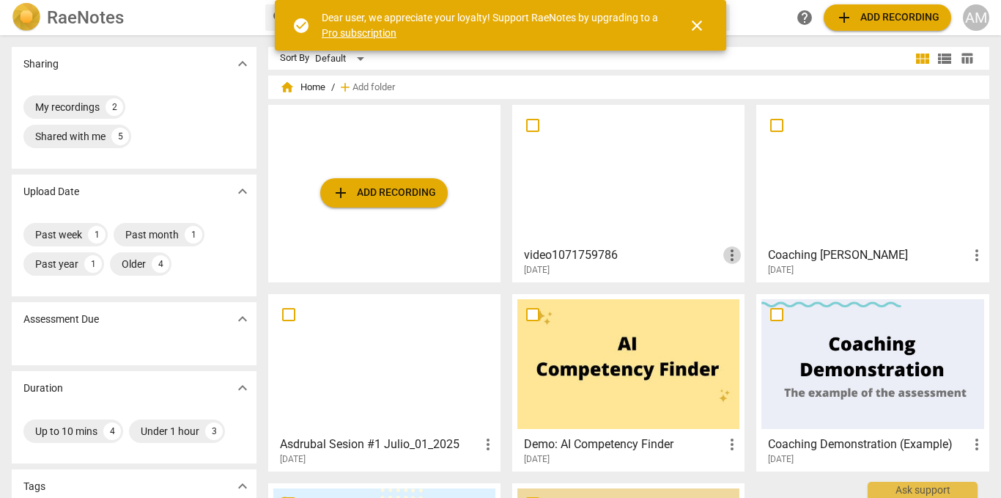
click at [727, 257] on span "more_vert" at bounding box center [732, 255] width 18 height 18
click at [616, 223] on div at bounding box center [500, 249] width 1001 height 498
click at [699, 23] on span "close" at bounding box center [697, 26] width 18 height 18
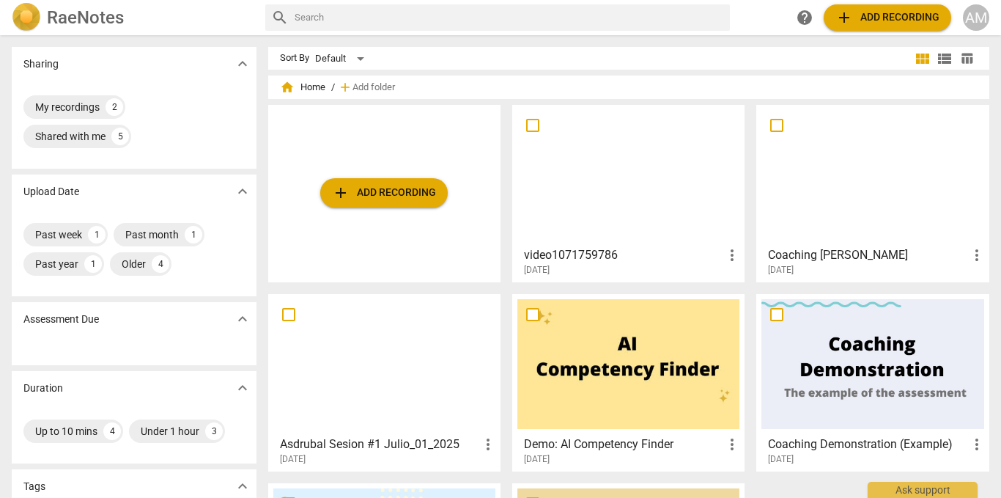
click at [605, 187] on div at bounding box center [628, 175] width 222 height 130
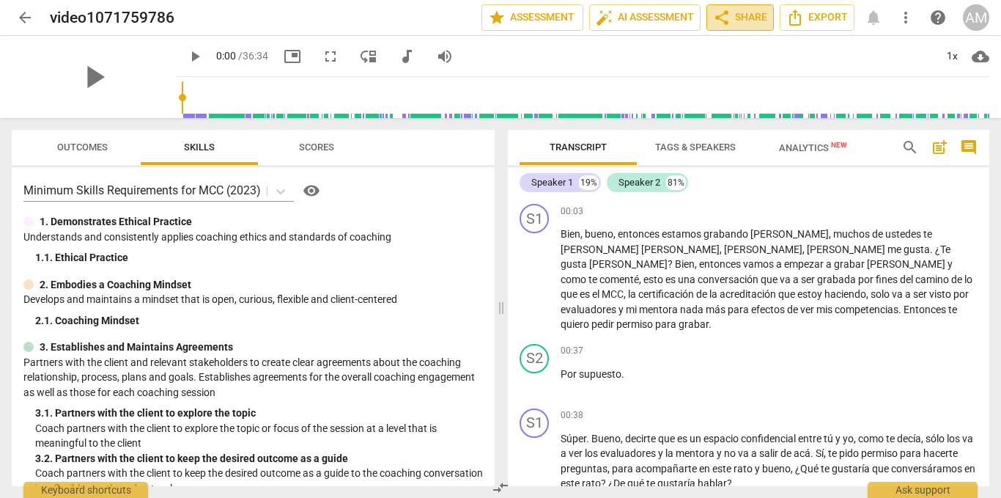
click at [741, 13] on span "share Share" at bounding box center [740, 18] width 54 height 18
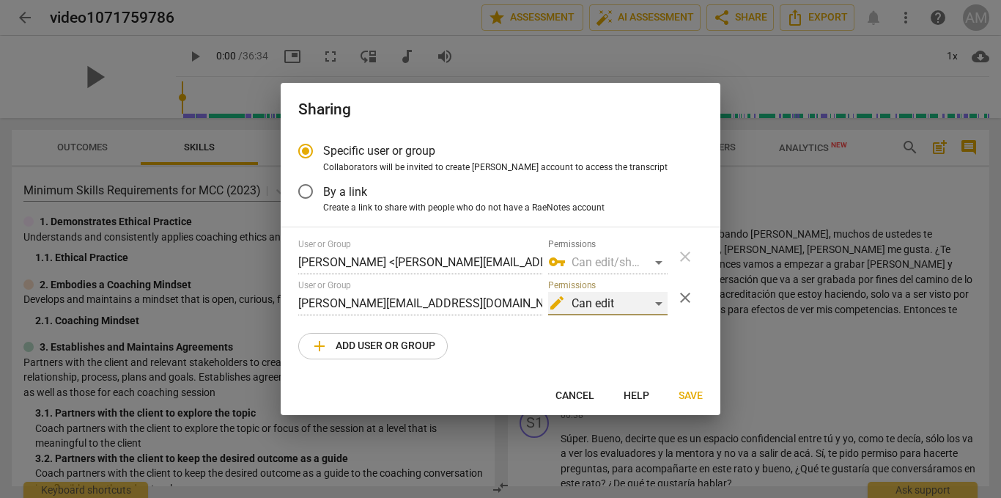
click at [559, 303] on span "edit" at bounding box center [557, 303] width 18 height 18
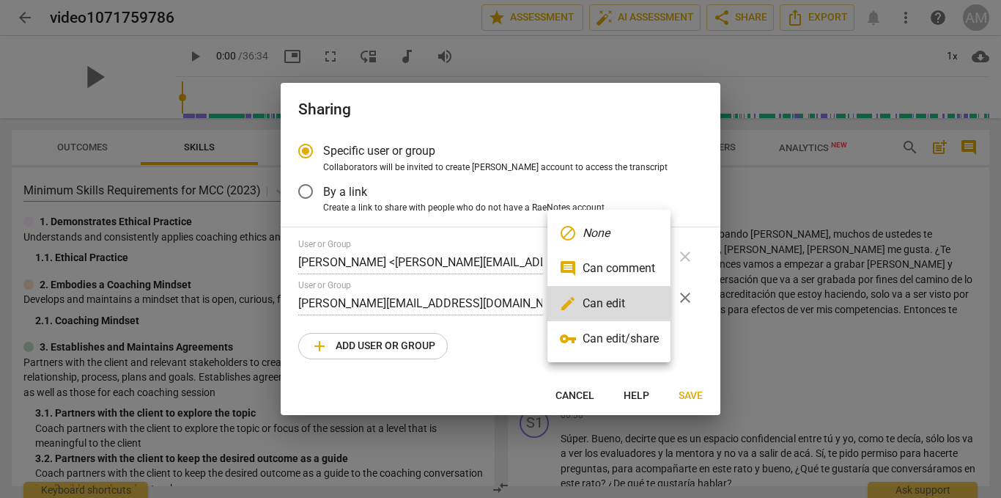
click at [498, 298] on div at bounding box center [500, 249] width 1001 height 498
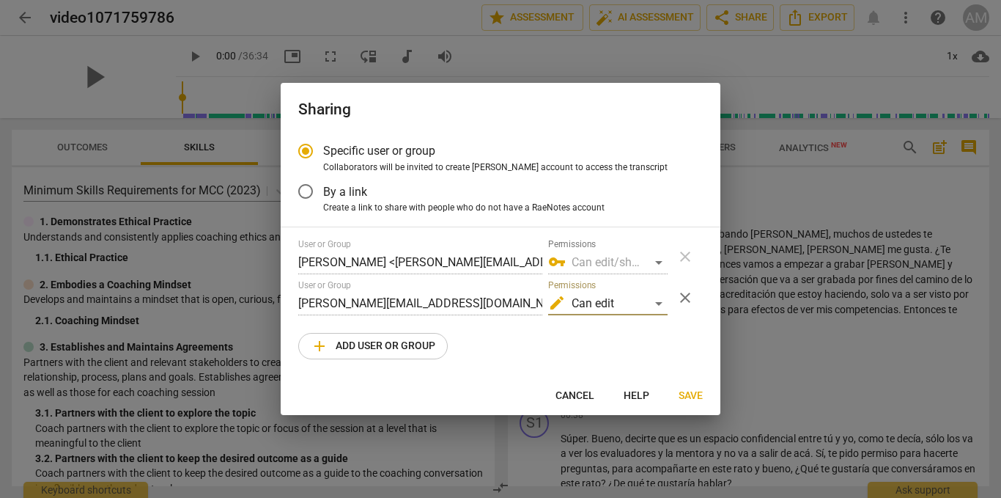
click at [498, 298] on div at bounding box center [500, 249] width 1001 height 498
click at [691, 298] on span "close" at bounding box center [686, 298] width 18 height 18
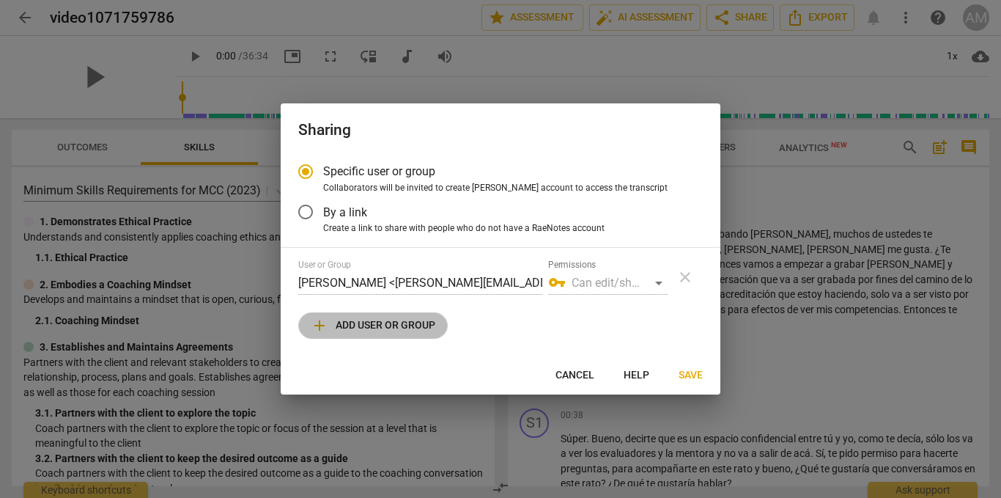
click at [393, 315] on button "add Add user or group" at bounding box center [373, 325] width 150 height 26
radio input "false"
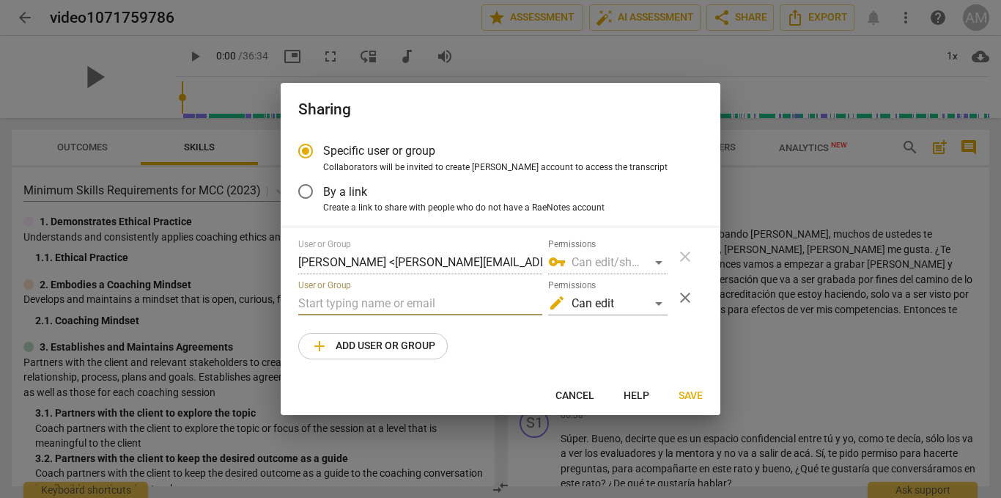
click at [398, 310] on input "text" at bounding box center [420, 303] width 244 height 23
click at [418, 303] on input "[PERSON_NAME][EMAIL_ADDRESS][DOMAIN_NAME]" at bounding box center [420, 303] width 244 height 23
type input "[PERSON_NAME][EMAIL_ADDRESS][DOMAIN_NAME]"
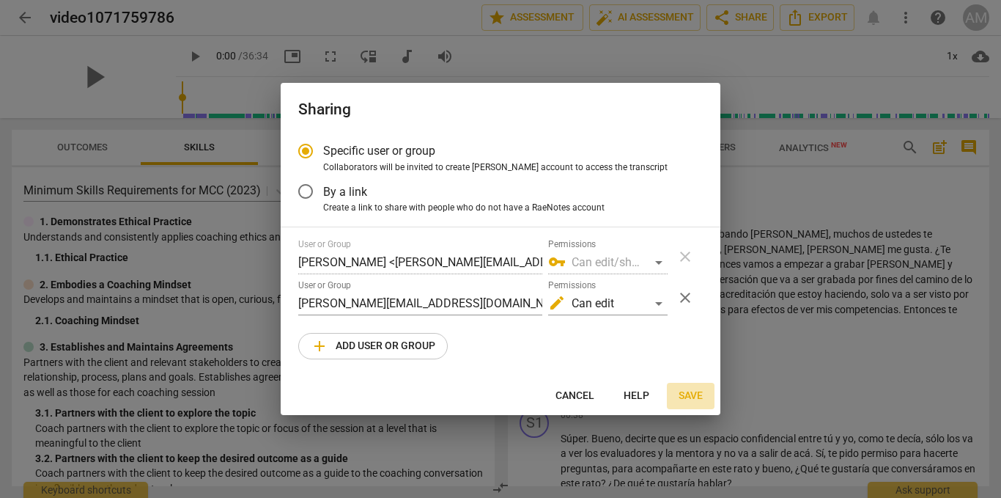
click at [689, 394] on span "Save" at bounding box center [691, 395] width 24 height 15
